Goal: Task Accomplishment & Management: Manage account settings

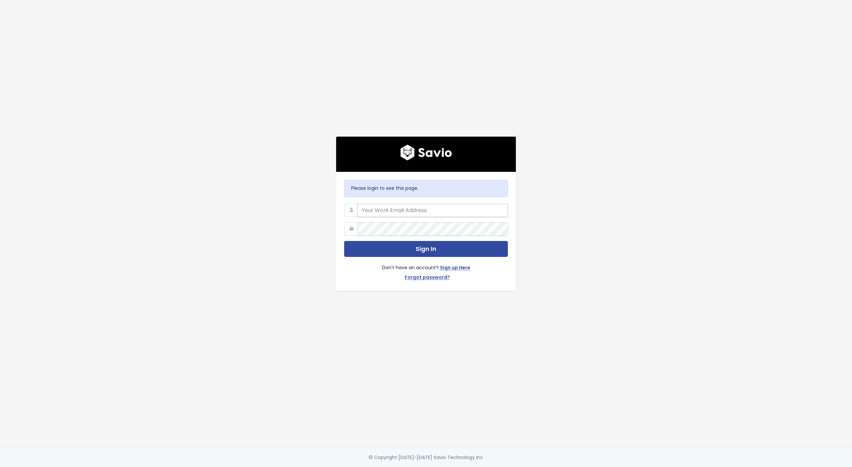
click at [409, 207] on input "email" at bounding box center [432, 210] width 150 height 13
type input "iliana.karvela@workable.com"
click at [357, 204] on div at bounding box center [357, 204] width 0 height 0
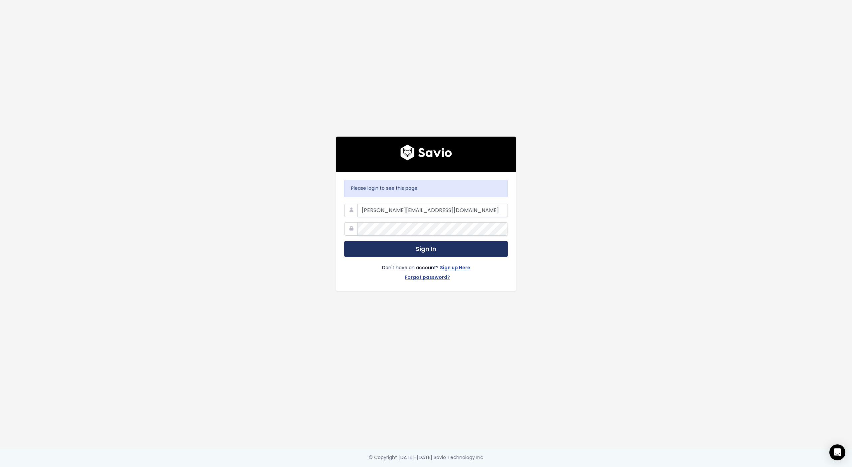
click at [402, 254] on button "Sign In" at bounding box center [426, 249] width 164 height 16
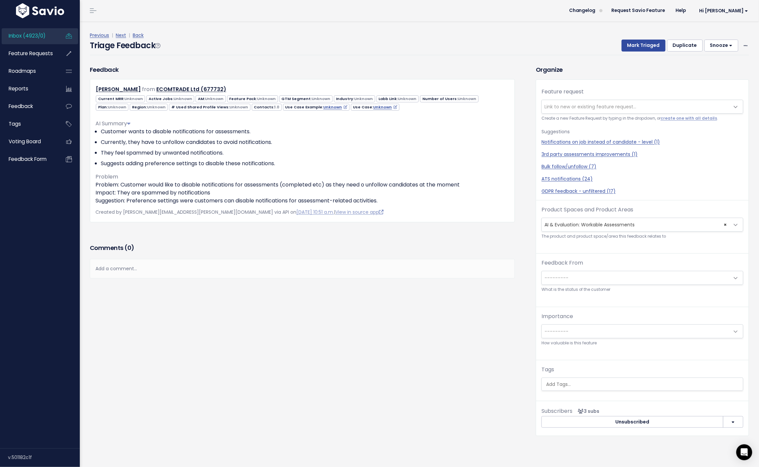
click at [588, 105] on span "Link to new or existing feature request..." at bounding box center [591, 106] width 92 height 7
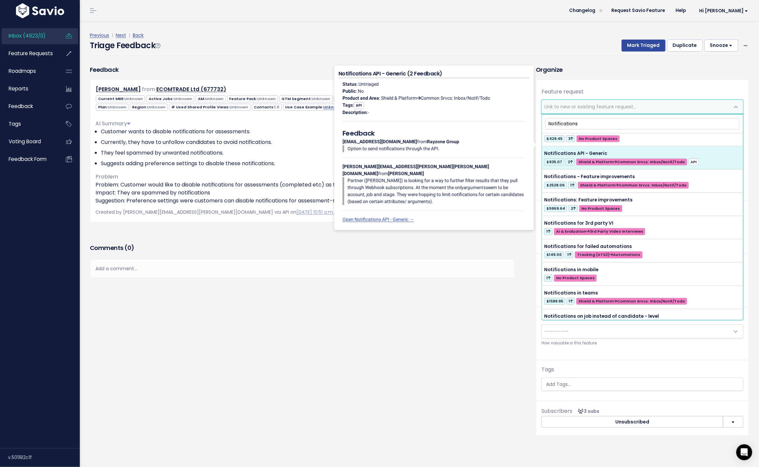
scroll to position [239, 0]
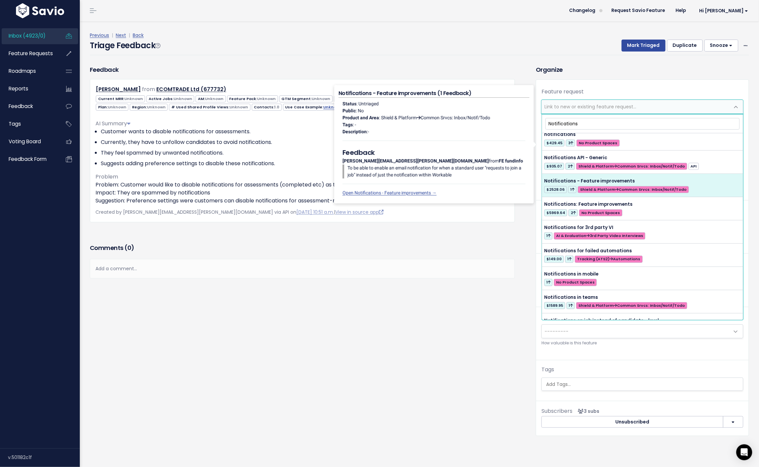
type input "Notifications"
select select "47748"
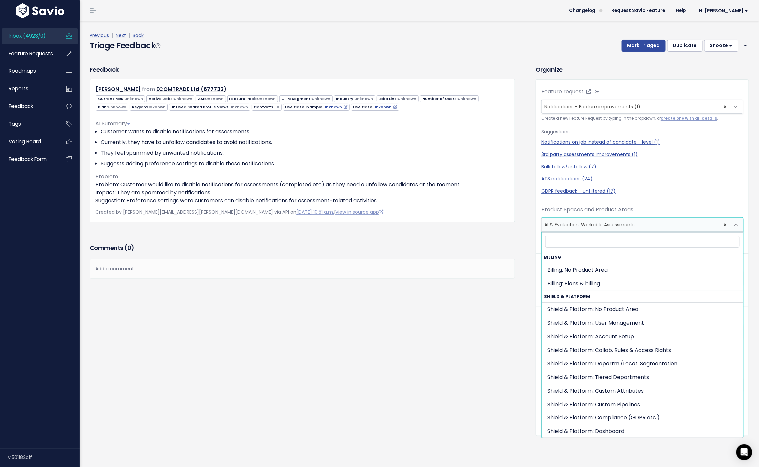
click at [578, 225] on span "× AI & Evaluation: Workable Assessments" at bounding box center [636, 224] width 188 height 13
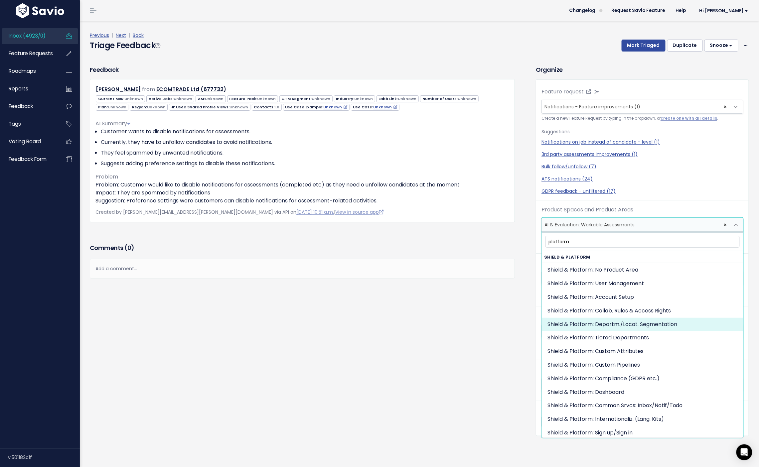
scroll to position [2, 0]
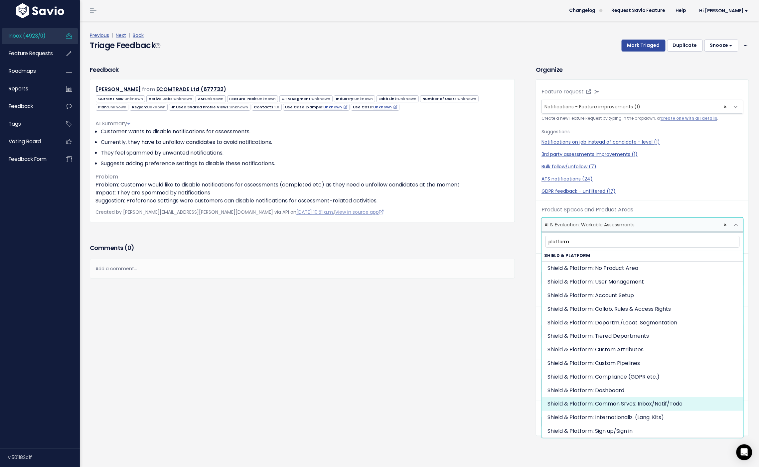
type input "platform"
select select "MAIN:COMMON_SRVCS_INBOXNOTIFTODO"
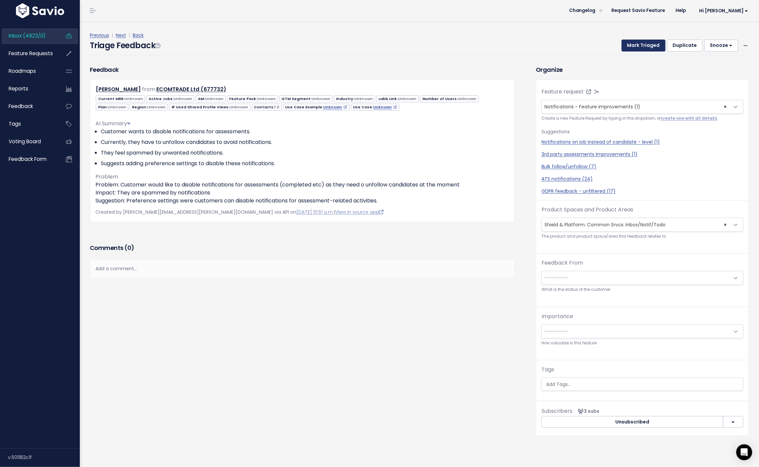
click at [638, 47] on button "Mark Triaged" at bounding box center [644, 46] width 44 height 12
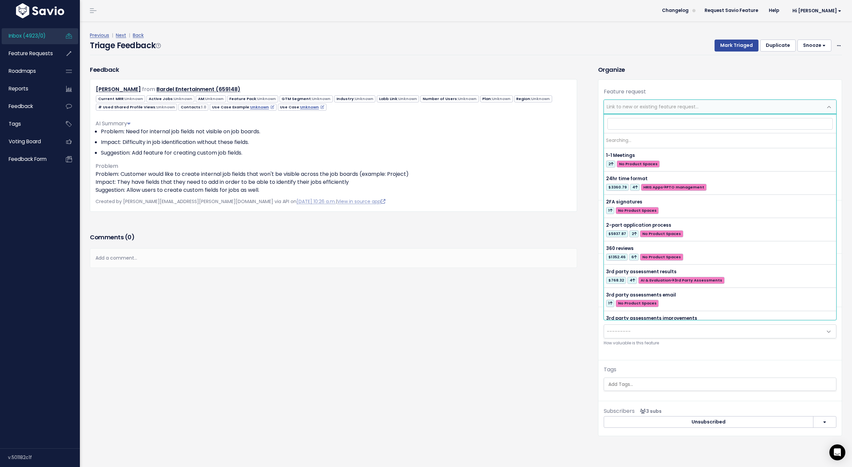
click at [638, 104] on span "Link to new or existing feature request..." at bounding box center [653, 106] width 92 height 7
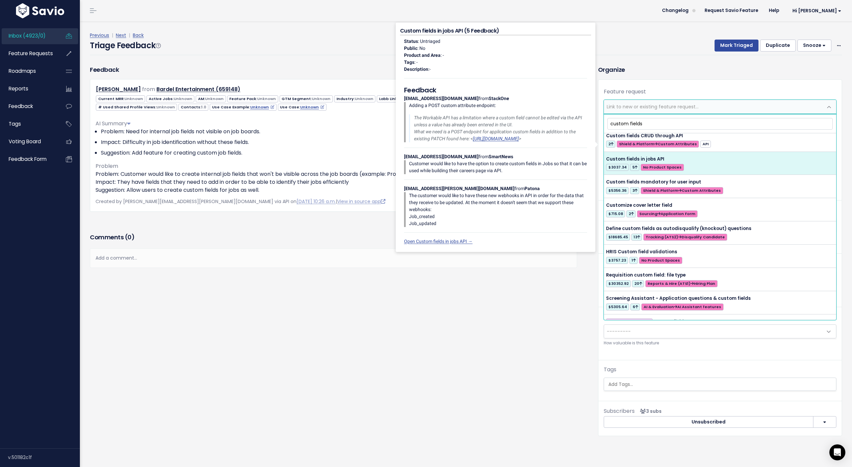
scroll to position [132, 0]
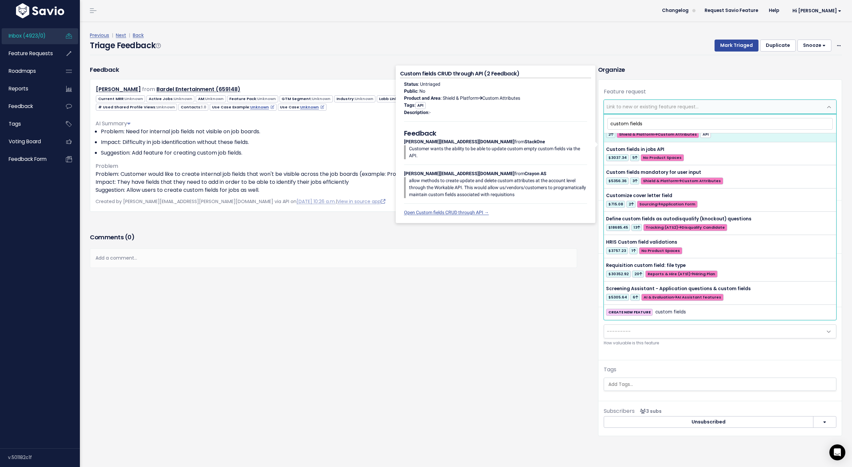
click at [612, 123] on input "custom fields" at bounding box center [719, 124] width 225 height 12
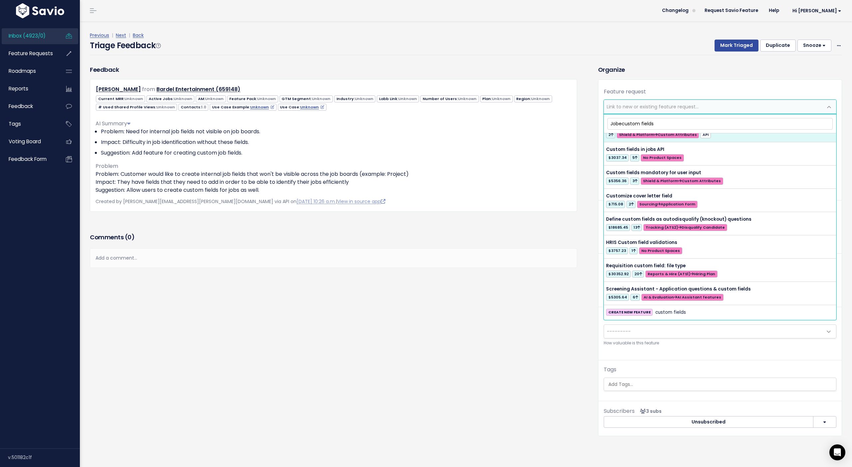
scroll to position [0, 0]
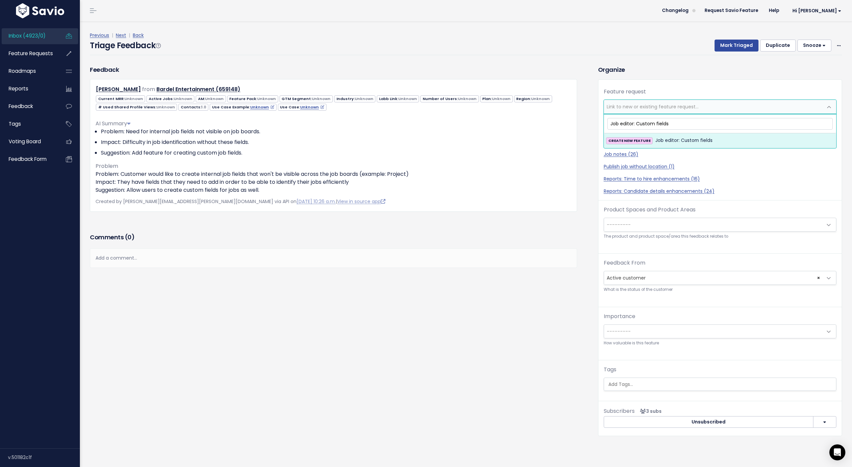
type input "Job editor: Custom fields"
click at [638, 140] on span "Job editor: Custom fields" at bounding box center [683, 141] width 57 height 8
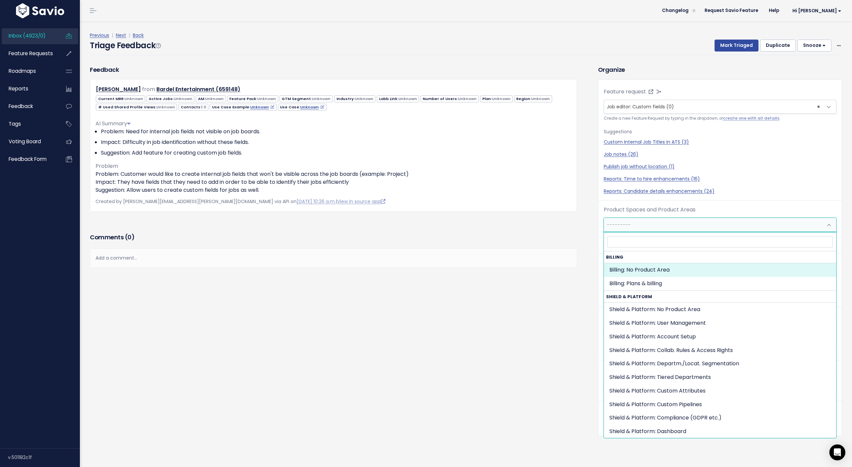
click at [638, 226] on span "---------" at bounding box center [713, 224] width 219 height 13
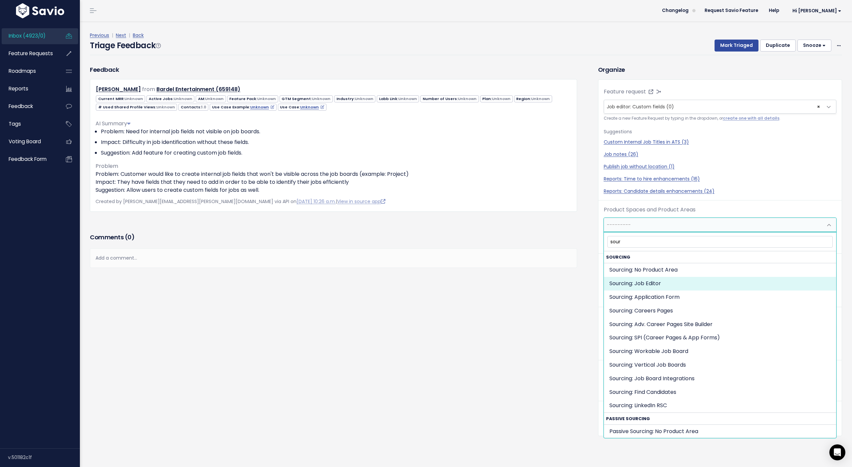
type input "sour"
select select "JOB_POSTING:JOB_EDITOR"
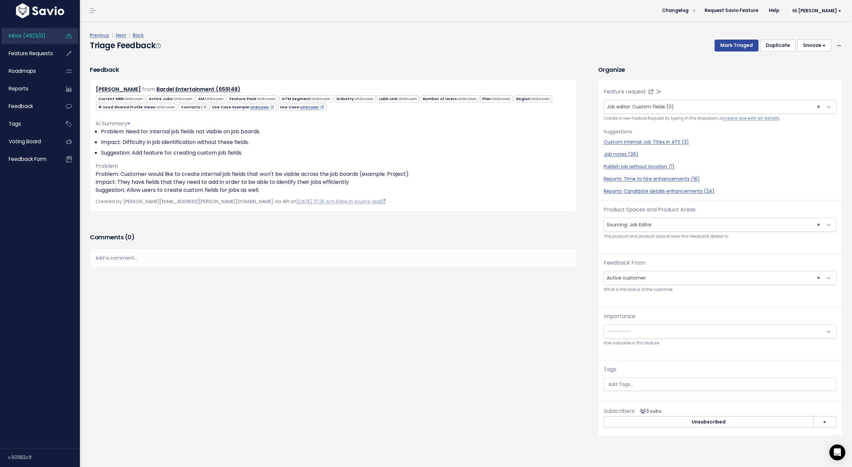
click at [576, 328] on div "Feedback Jimmy Ockey from Bardel Entertainment (659148) 1.0" at bounding box center [339, 255] width 508 height 381
click at [638, 43] on button "Mark Triaged" at bounding box center [736, 46] width 44 height 12
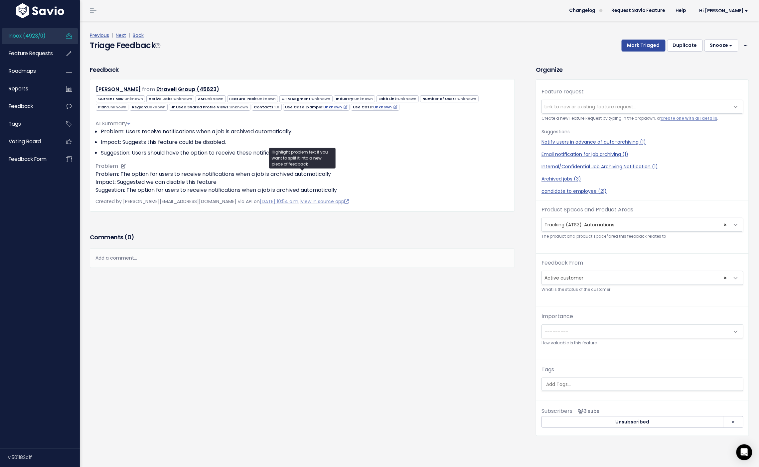
click at [140, 181] on p "Problem: The option for users to receive notifications when a job is archived a…" at bounding box center [302, 182] width 414 height 24
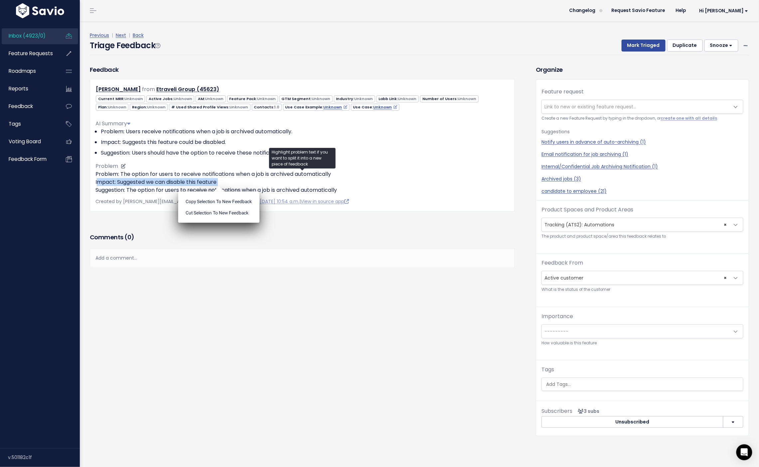
click at [145, 170] on div "AI Summary Problem: Users receive notifications when a job is archived automati…" at bounding box center [302, 154] width 414 height 80
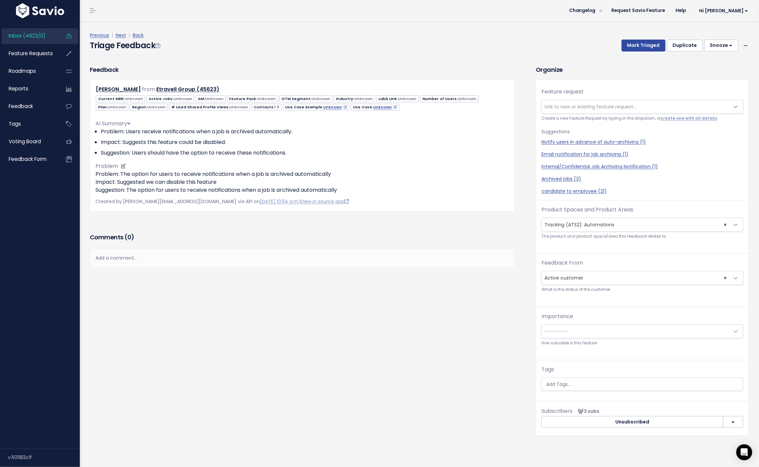
click at [145, 170] on div "AI Summary Problem: Users receive notifications when a job is archived automati…" at bounding box center [302, 154] width 414 height 80
click at [146, 175] on p "Problem: The option for users to receive notifications when a job is archived a…" at bounding box center [302, 182] width 414 height 24
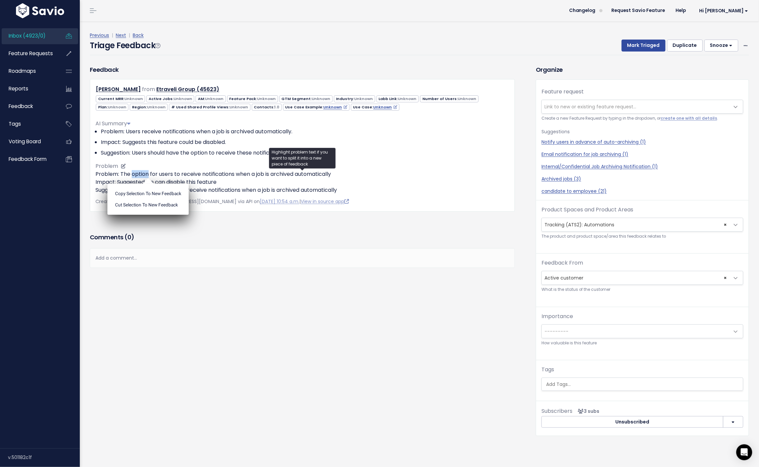
click at [146, 184] on ul "Copy selection to new Feedback Cut selection to new Feedback" at bounding box center [148, 199] width 82 height 31
click at [146, 179] on p "Problem: The option for users to receive notifications when a job is archived a…" at bounding box center [302, 182] width 414 height 24
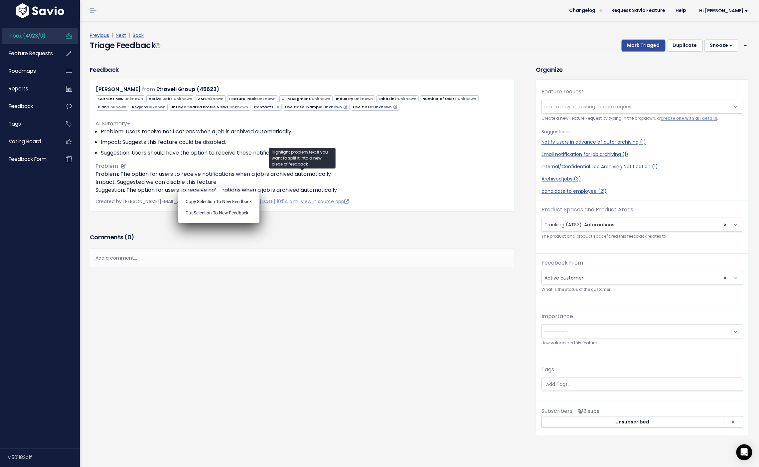
click at [147, 187] on p "Problem: The option for users to receive notifications when a job is archived a…" at bounding box center [302, 182] width 414 height 24
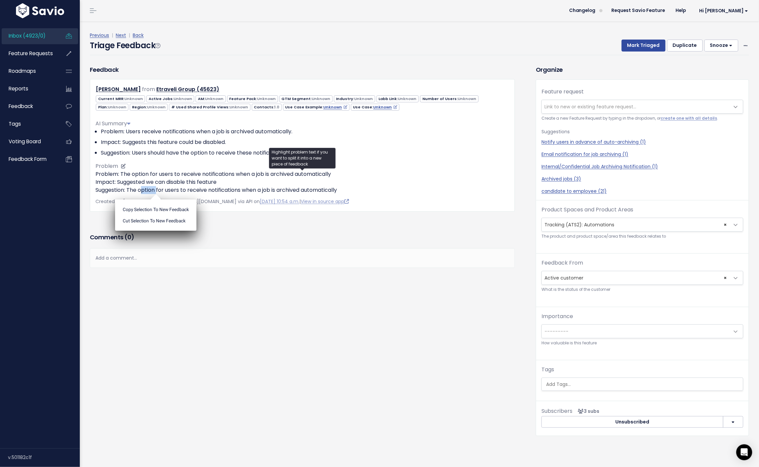
click at [147, 187] on p "Problem: The option for users to receive notifications when a job is archived a…" at bounding box center [302, 182] width 414 height 24
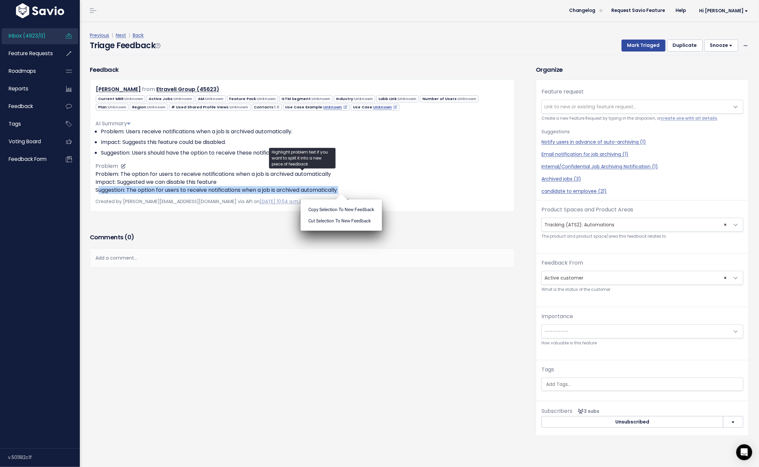
click at [195, 156] on li "Suggestion: Users should have the option to receive these notifications." at bounding box center [305, 153] width 409 height 8
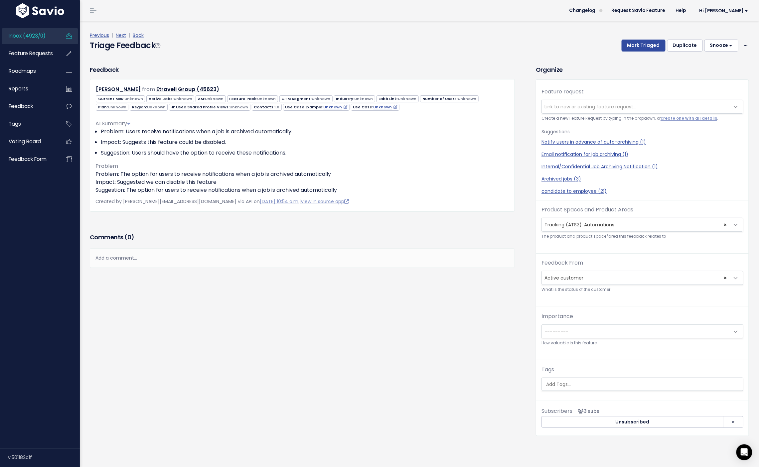
click at [606, 104] on span "Link to new or existing feature request..." at bounding box center [591, 106] width 92 height 7
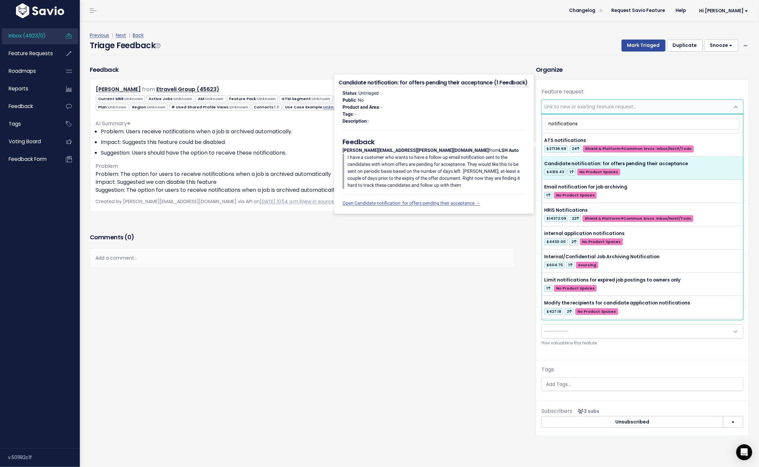
type input "notification"
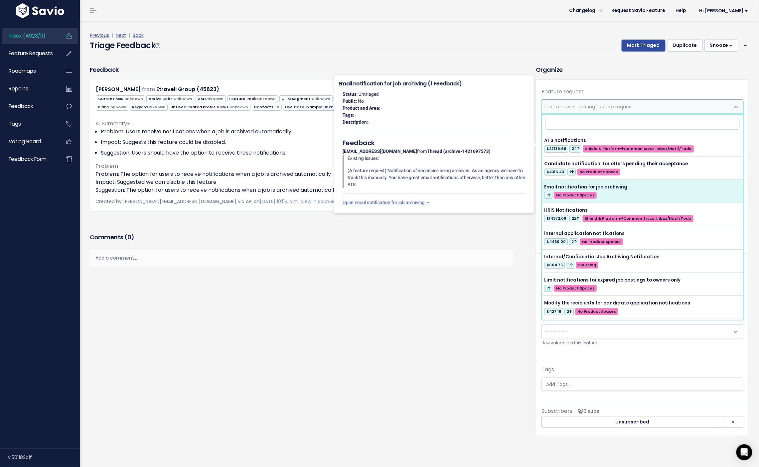
select select "44749"
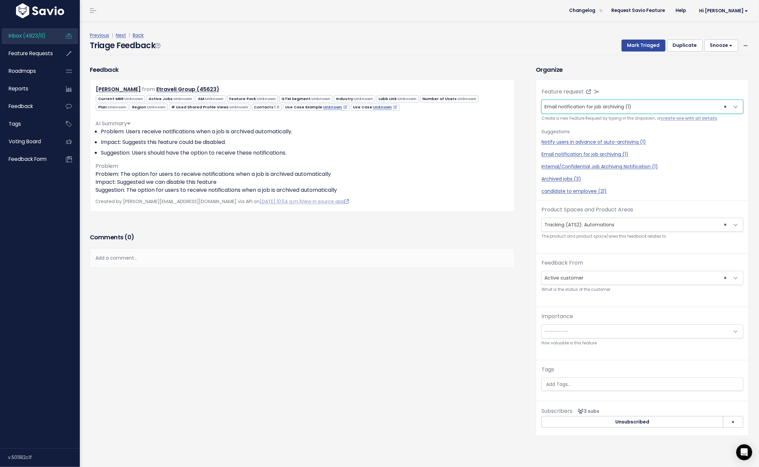
click at [592, 229] on span "× Tracking (ATS2): Automations" at bounding box center [636, 224] width 188 height 13
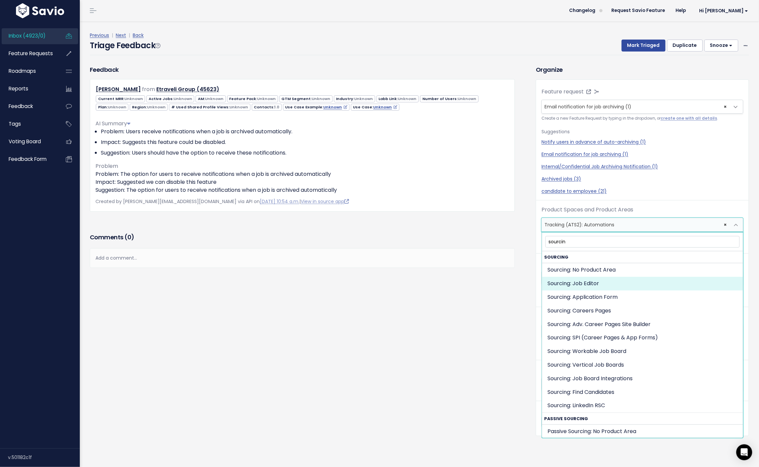
type input "sourcin"
select select "JOB_POSTING:JOB_EDITOR"
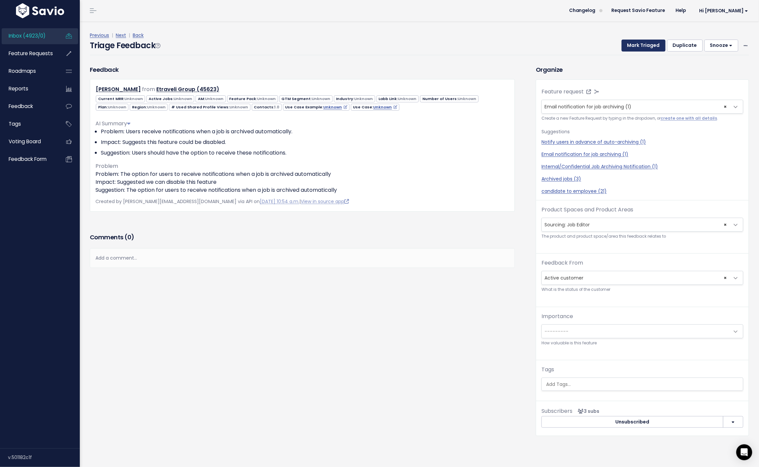
click at [638, 50] on button "Mark Triaged" at bounding box center [644, 46] width 44 height 12
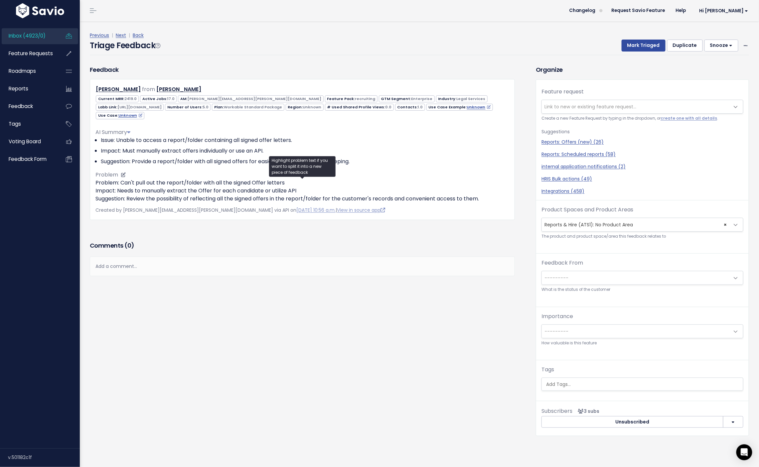
click at [122, 197] on p "Problem: Can't pull out the report/folder with all the signed Offer letters Imp…" at bounding box center [302, 191] width 414 height 24
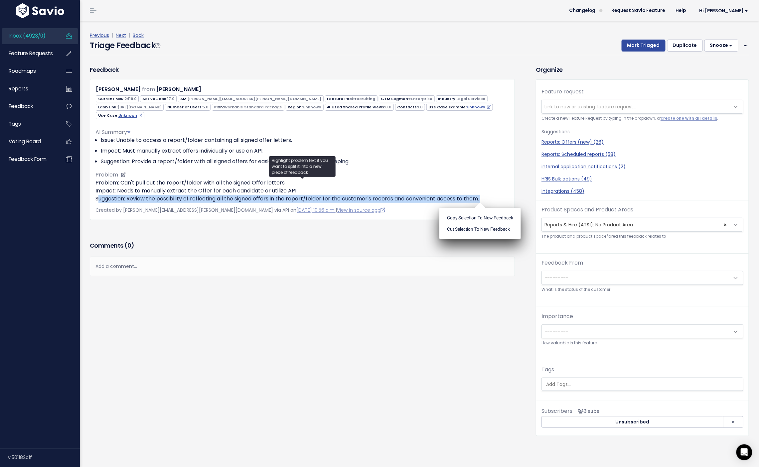
click at [131, 189] on p "Problem: Can't pull out the report/folder with all the signed Offer letters Imp…" at bounding box center [302, 191] width 414 height 24
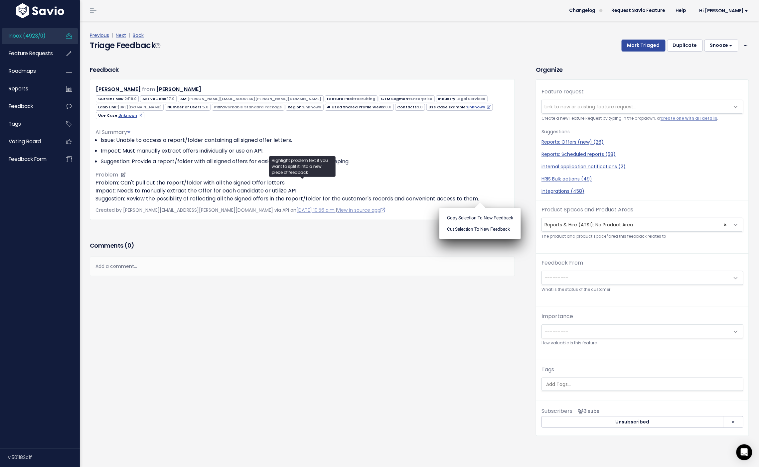
click at [131, 189] on p "Problem: Can't pull out the report/folder with all the signed Offer letters Imp…" at bounding box center [302, 191] width 414 height 24
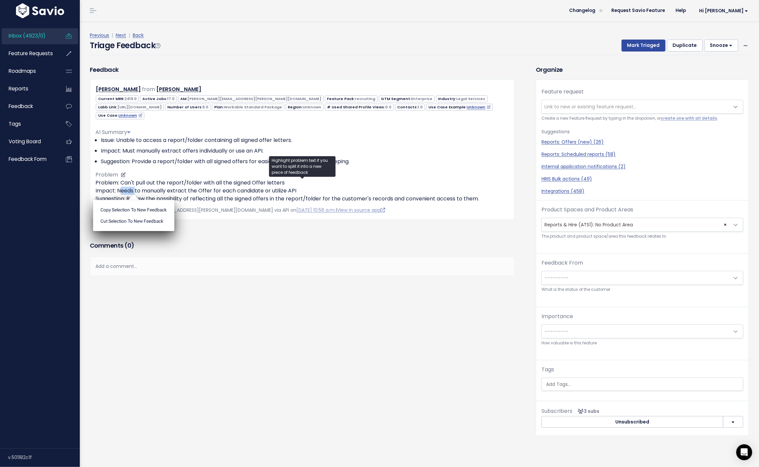
click at [131, 189] on p "Problem: Can't pull out the report/folder with all the signed Offer letters Imp…" at bounding box center [302, 191] width 414 height 24
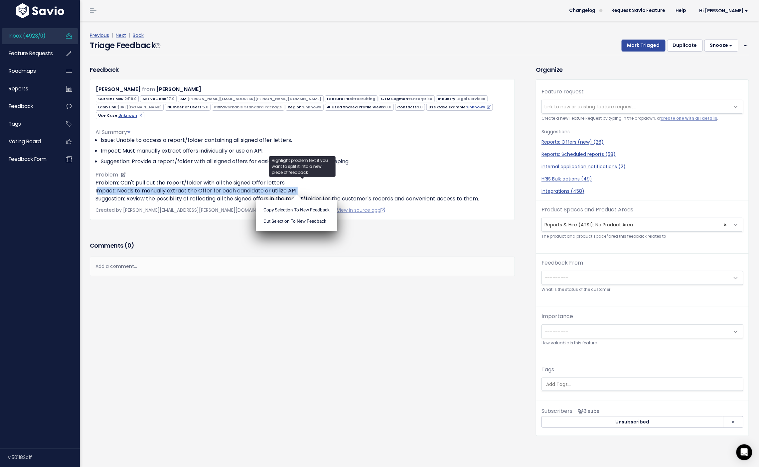
click at [133, 183] on p "Problem: Can't pull out the report/folder with all the signed Offer letters Imp…" at bounding box center [302, 191] width 414 height 24
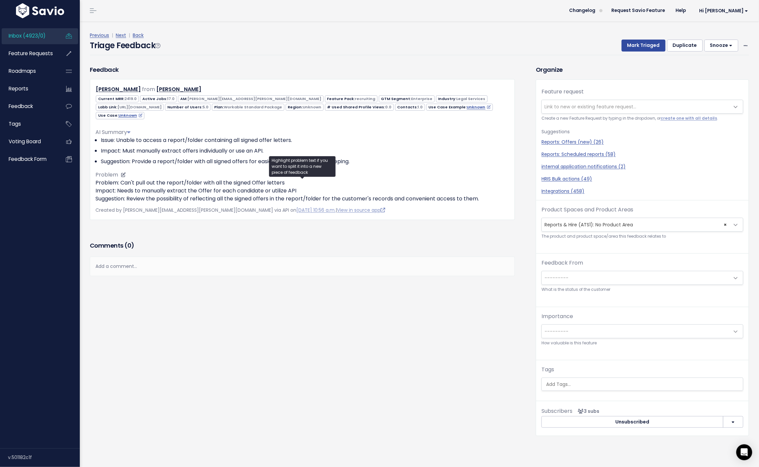
click at [133, 183] on p "Problem: Can't pull out the report/folder with all the signed Offer letters Imp…" at bounding box center [302, 191] width 414 height 24
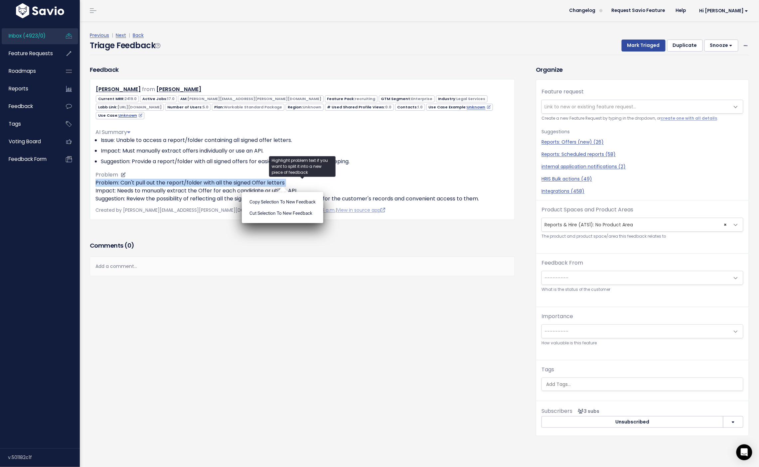
click at [144, 178] on div "AI Summary Issue: Unable to access a report/folder containing all signed offer …" at bounding box center [302, 163] width 414 height 80
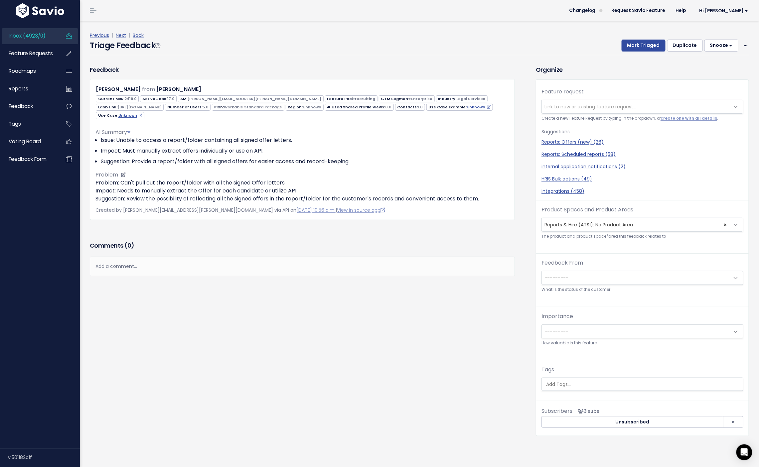
click at [144, 178] on div "AI Summary Issue: Unable to access a report/folder containing all signed offer …" at bounding box center [302, 163] width 414 height 80
click at [140, 192] on p "Problem: Can't pull out the report/folder with all the signed Offer letters Imp…" at bounding box center [302, 191] width 414 height 24
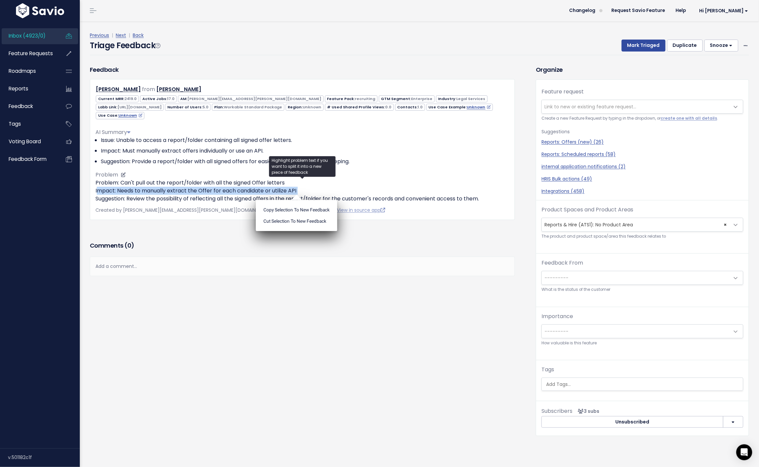
click at [140, 192] on p "Problem: Can't pull out the report/folder with all the signed Offer letters Imp…" at bounding box center [302, 191] width 414 height 24
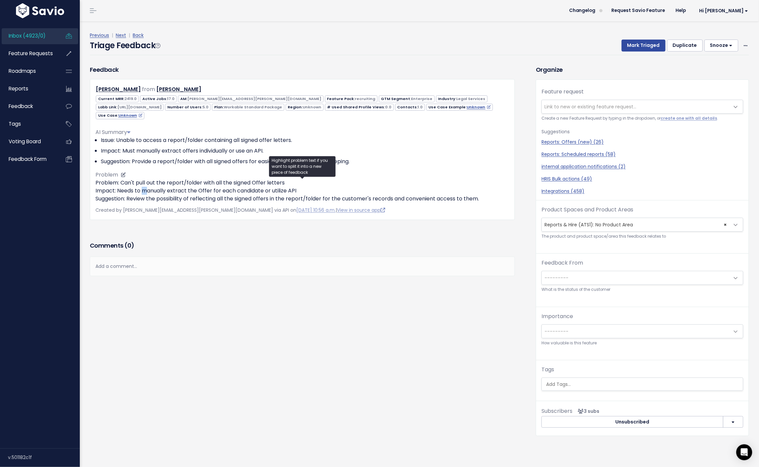
click at [140, 192] on p "Problem: Can't pull out the report/folder with all the signed Offer letters Imp…" at bounding box center [302, 191] width 414 height 24
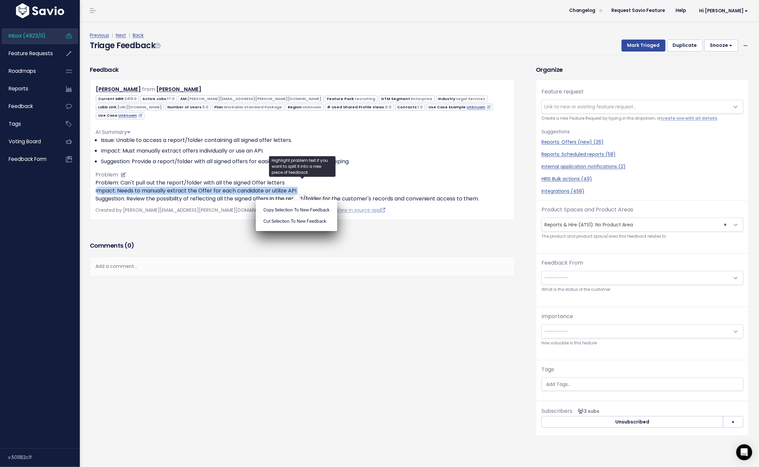
click at [140, 197] on p "Problem: Can't pull out the report/folder with all the signed Offer letters Imp…" at bounding box center [302, 191] width 414 height 24
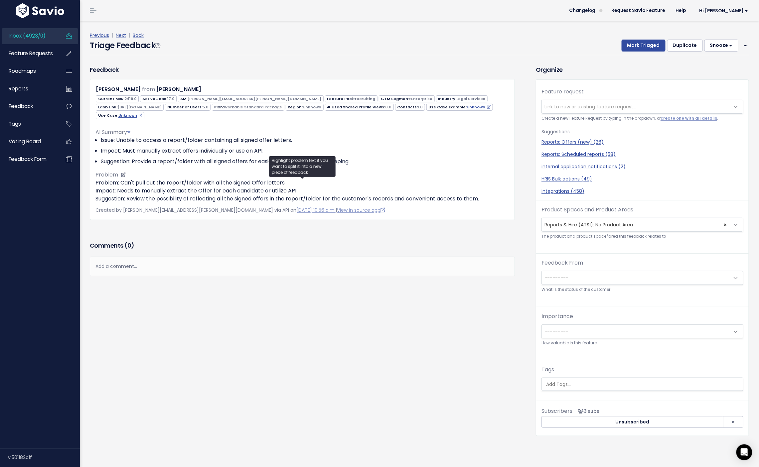
click at [140, 197] on p "Problem: Can't pull out the report/folder with all the signed Offer letters Imp…" at bounding box center [302, 191] width 414 height 24
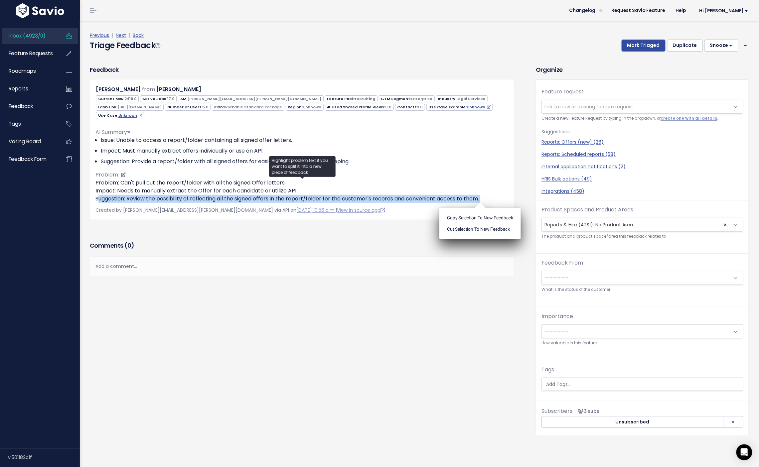
click at [479, 138] on li "Issue: Unable to access a report/folder containing all signed offer letters." at bounding box center [305, 140] width 409 height 8
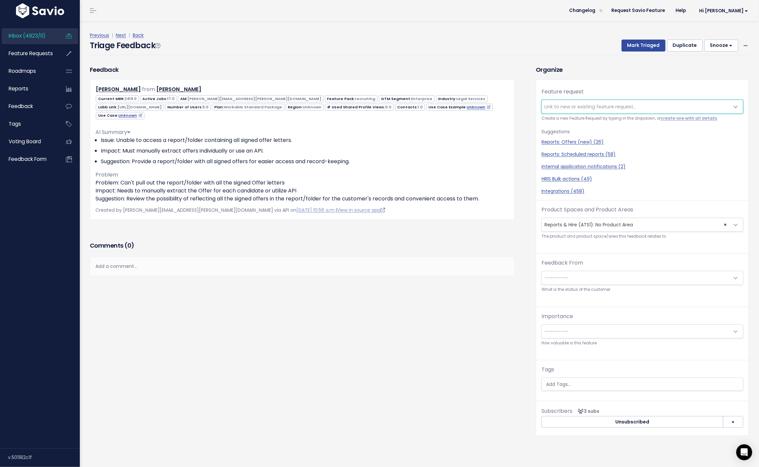
click at [580, 107] on span "Link to new or existing feature request..." at bounding box center [591, 106] width 92 height 7
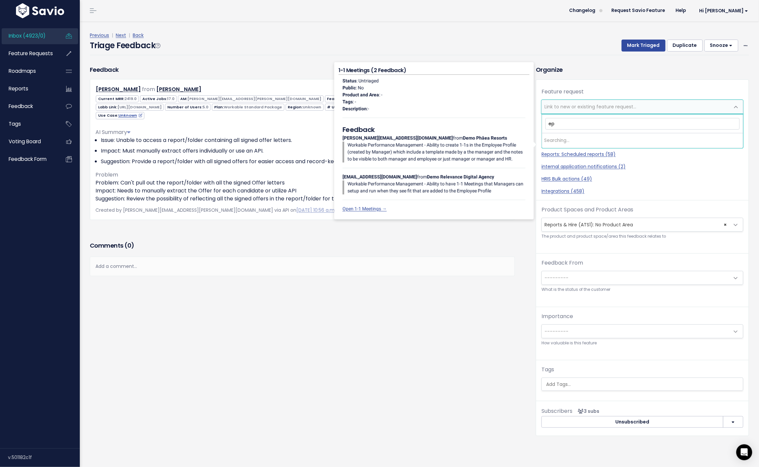
type input "e"
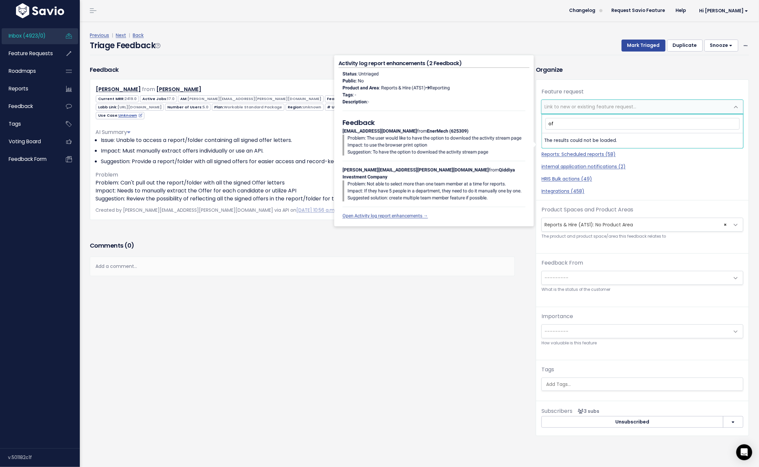
type input "o"
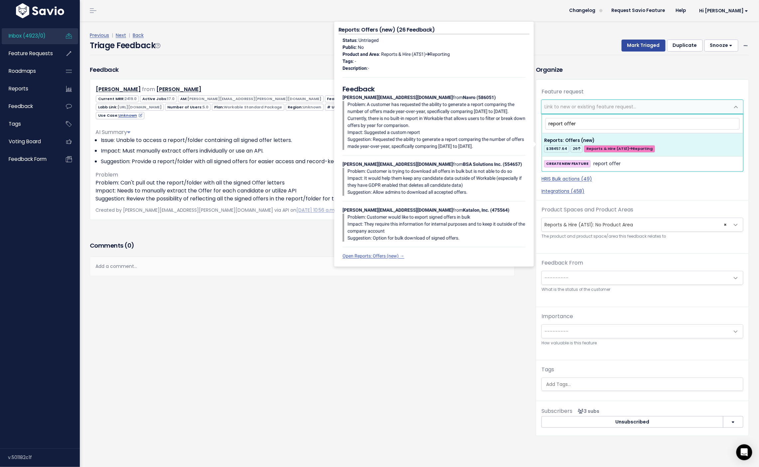
type input "report offer"
select select "41878"
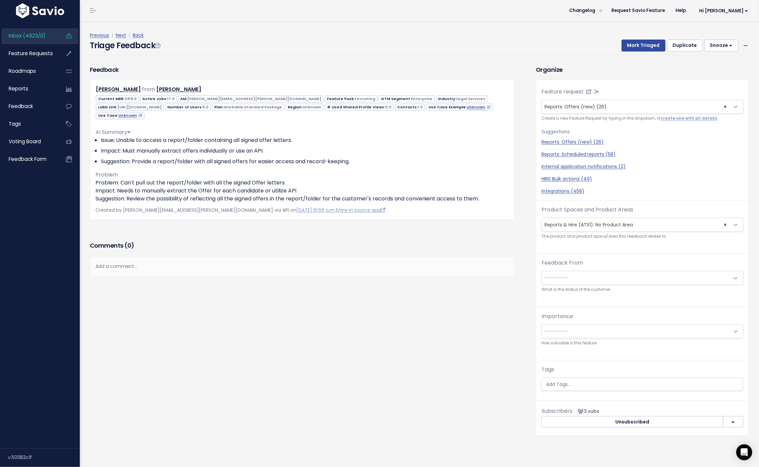
click at [594, 226] on span "× Reports & Hire (ATS1): No Product Area" at bounding box center [636, 224] width 188 height 13
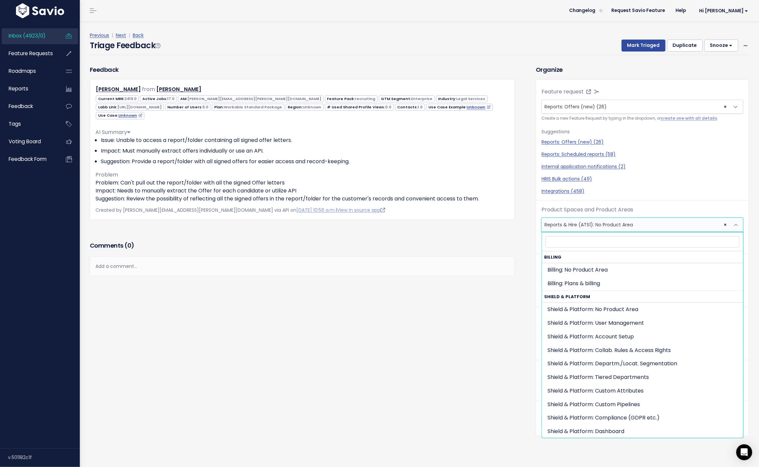
scroll to position [455, 0]
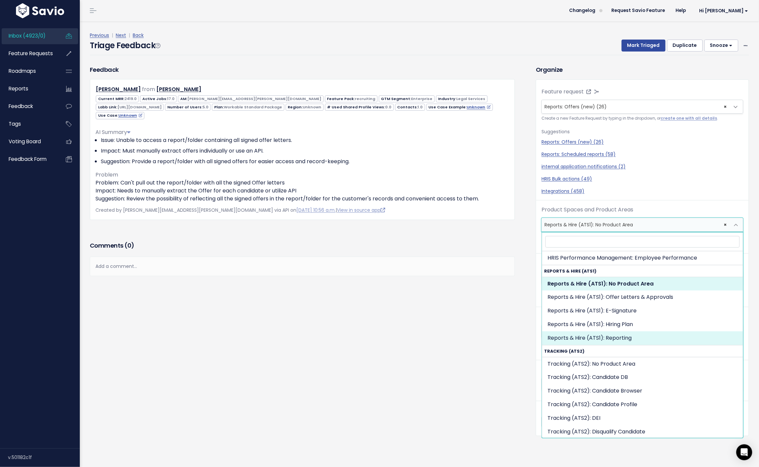
select select "OFFER_HIRE:REPORTING"
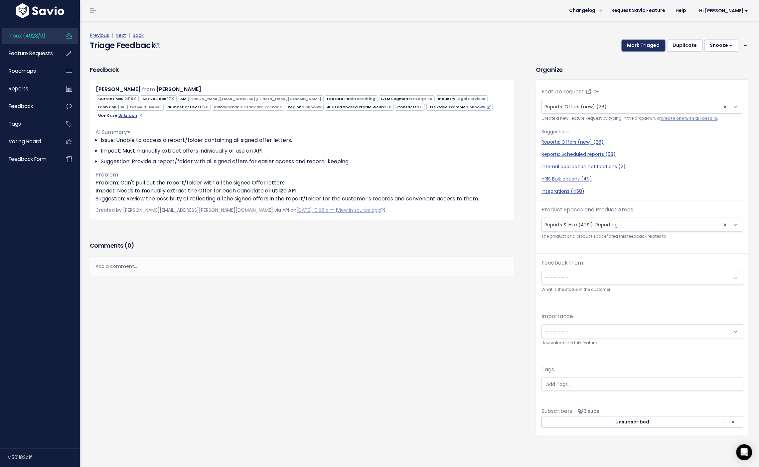
click at [636, 48] on button "Mark Triaged" at bounding box center [644, 46] width 44 height 12
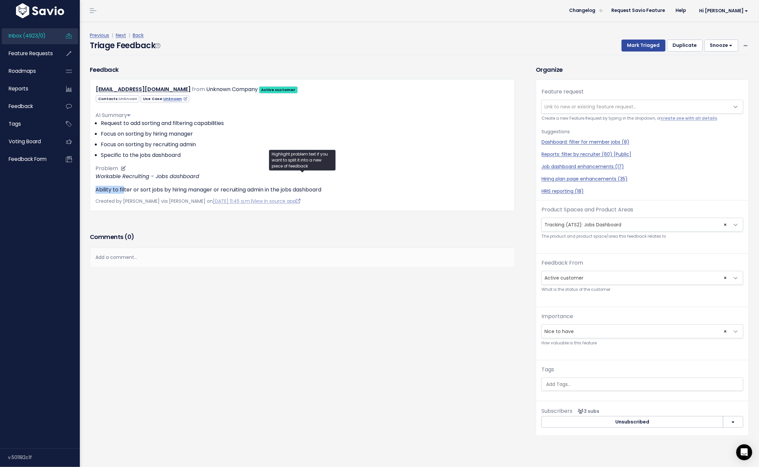
drag, startPoint x: 124, startPoint y: 192, endPoint x: 234, endPoint y: 180, distance: 110.5
click at [234, 180] on div "Workable Recruiting - Jobs dashboard Ability to filter or sort jobs by hiring m…" at bounding box center [302, 183] width 414 height 21
click at [189, 253] on div "Add a comment..." at bounding box center [302, 258] width 425 height 20
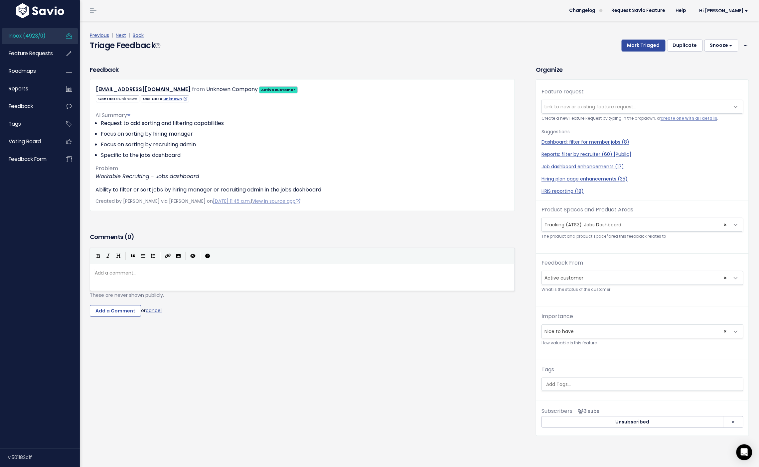
scroll to position [2, 0]
click at [588, 102] on span "Link to new or existing feature request..." at bounding box center [636, 106] width 188 height 13
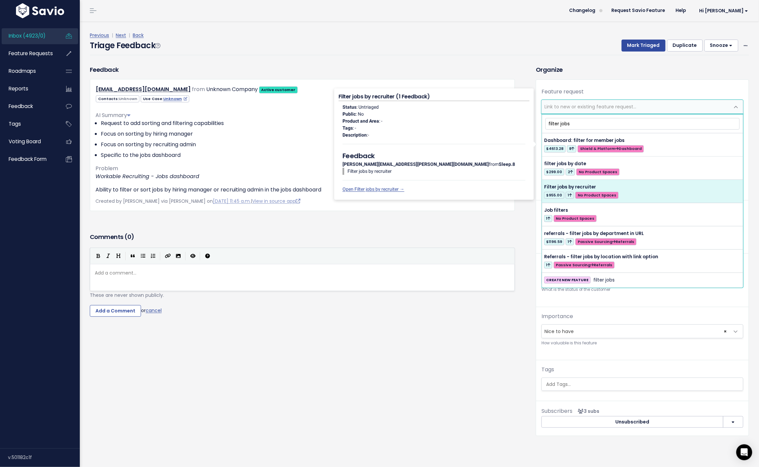
type input "filter jobs"
select select "57008"
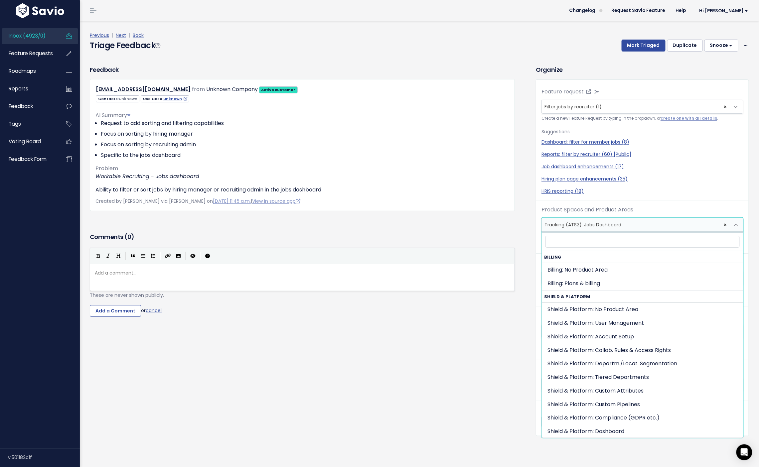
click at [613, 225] on span "× Tracking (ATS2): Jobs Dashboard" at bounding box center [636, 224] width 188 height 13
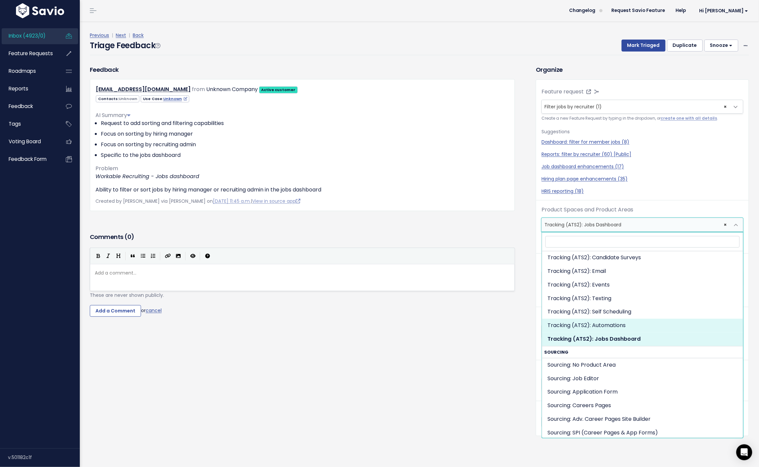
scroll to position [653, 0]
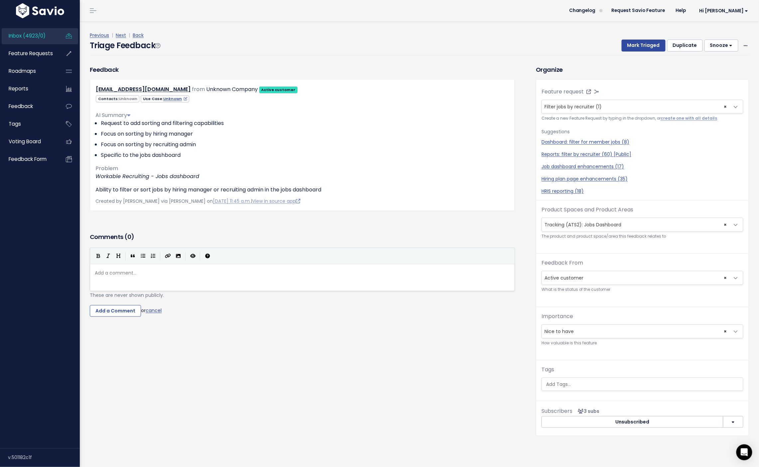
click at [490, 336] on div "Comments ( 0 ) Add a comment... | | | | Add a comment... ​ These are never show…" at bounding box center [302, 284] width 435 height 106
click at [638, 48] on button "Mark Triaged" at bounding box center [644, 46] width 44 height 12
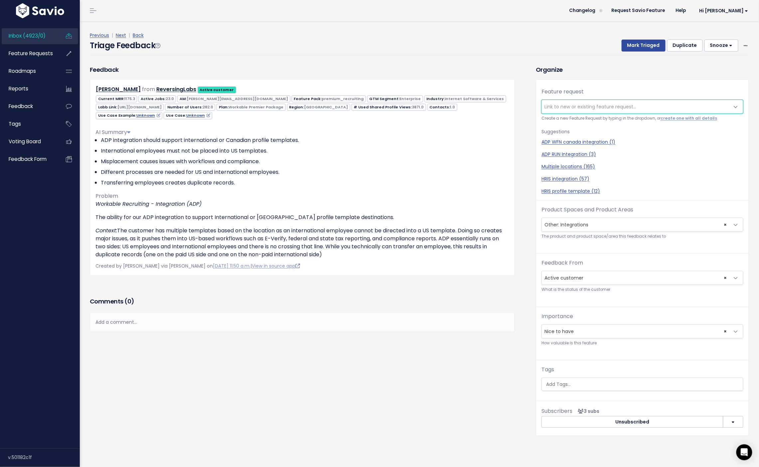
click at [566, 109] on span "Link to new or existing feature request..." at bounding box center [591, 106] width 92 height 7
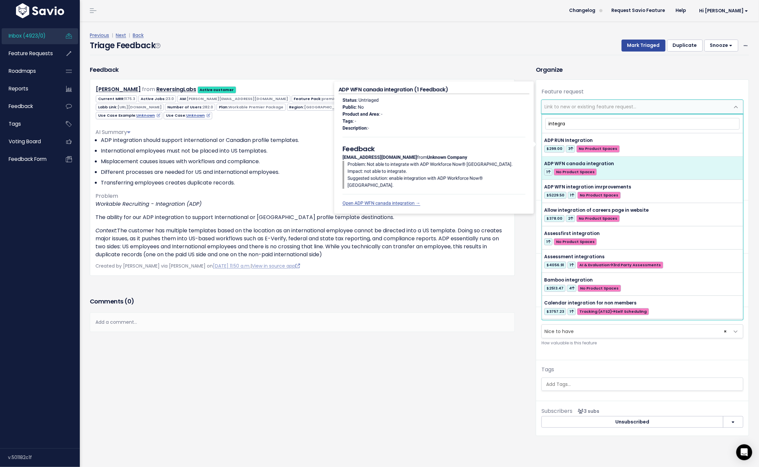
type input "integra"
select select "56709"
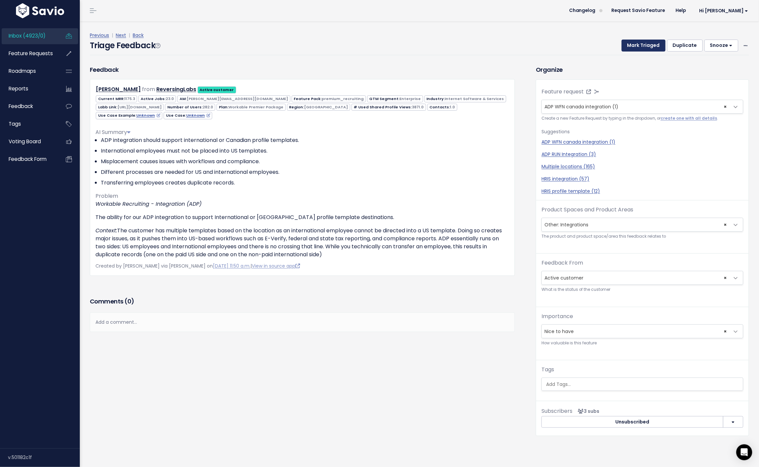
click at [638, 51] on button "Mark Triaged" at bounding box center [644, 46] width 44 height 12
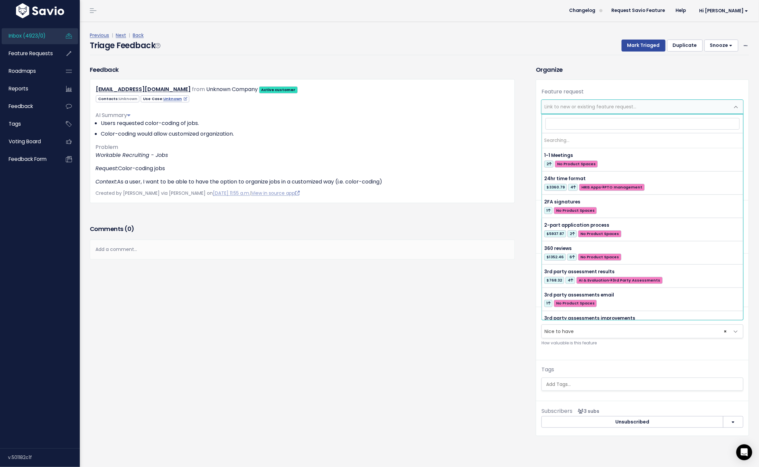
click at [577, 104] on span "Link to new or existing feature request..." at bounding box center [591, 106] width 92 height 7
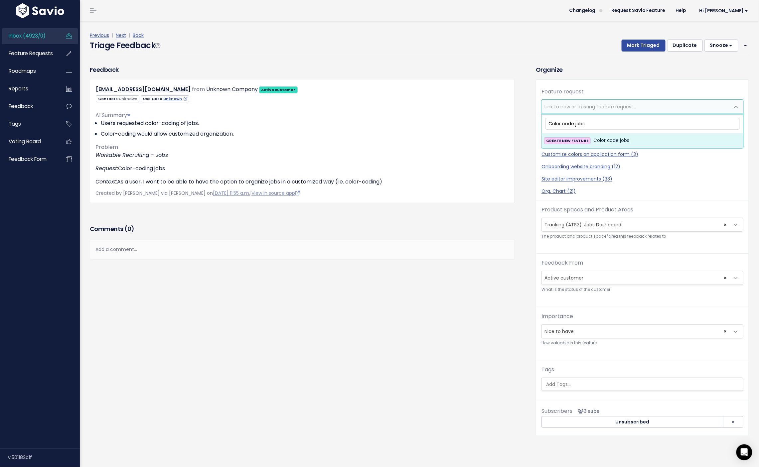
click at [547, 120] on input "Color code jobs" at bounding box center [643, 124] width 194 height 12
type input "Color code jobs"
click at [607, 139] on span "Color code jobs" at bounding box center [612, 141] width 36 height 8
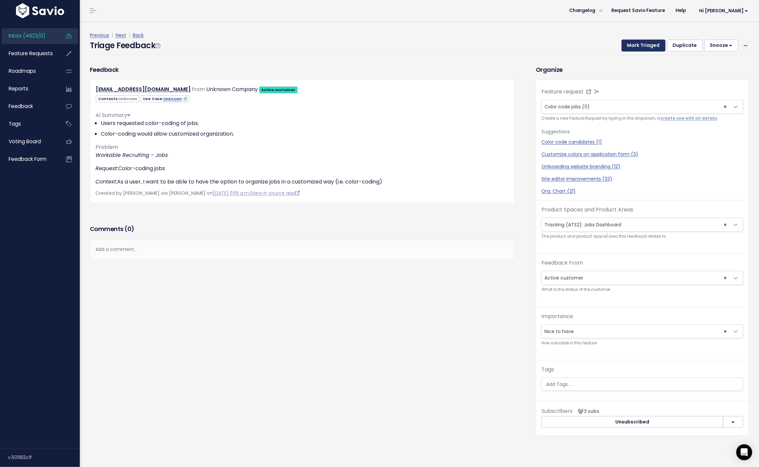
click at [637, 46] on button "Mark Triaged" at bounding box center [644, 46] width 44 height 12
